Goal: Information Seeking & Learning: Learn about a topic

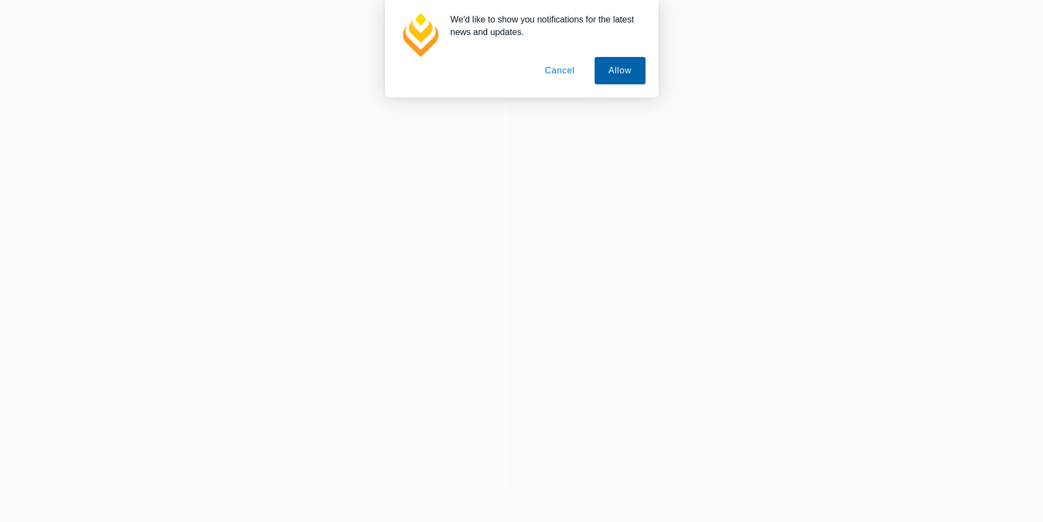
click at [618, 71] on button "Allow" at bounding box center [619, 70] width 50 height 27
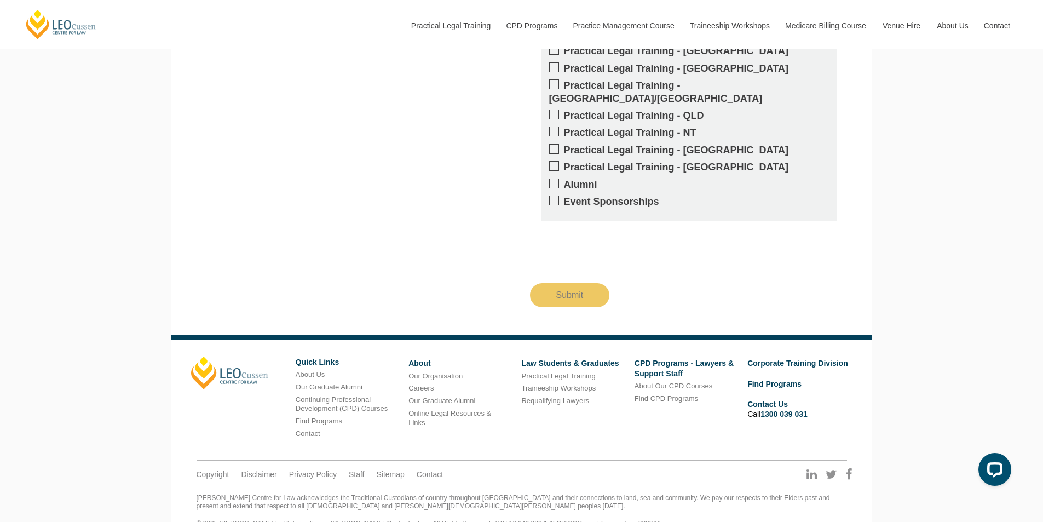
scroll to position [2040, 0]
